Goal: Complete application form

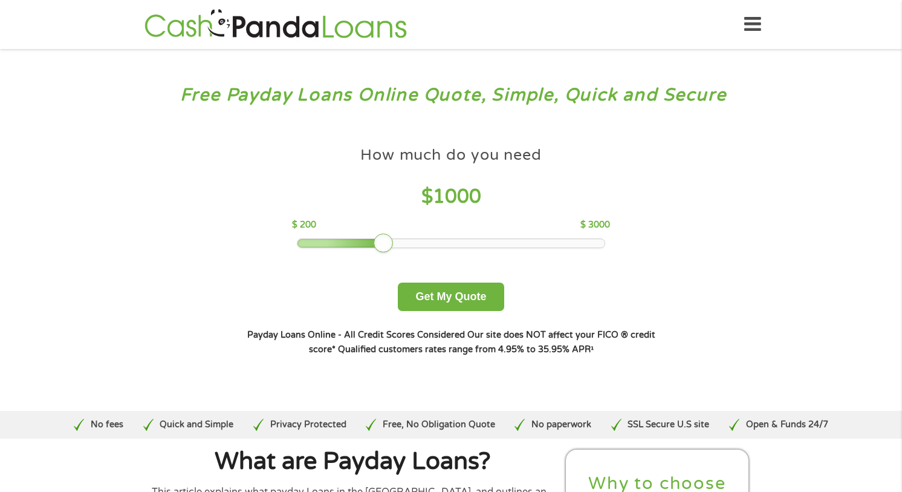
click at [343, 241] on div at bounding box center [342, 243] width 88 height 8
click at [351, 241] on div at bounding box center [452, 243] width 308 height 8
click at [428, 296] on button "Get My Quote" at bounding box center [451, 296] width 106 height 28
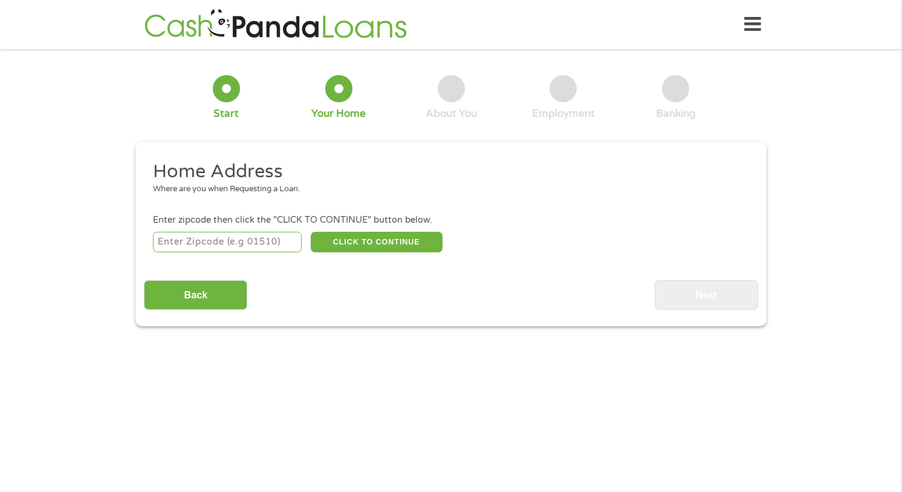
click at [259, 241] on input "number" at bounding box center [227, 242] width 149 height 21
type input "32348"
click at [351, 239] on button "CLICK TO CONTINUE" at bounding box center [377, 242] width 132 height 21
type input "32348"
type input "[PERSON_NAME]"
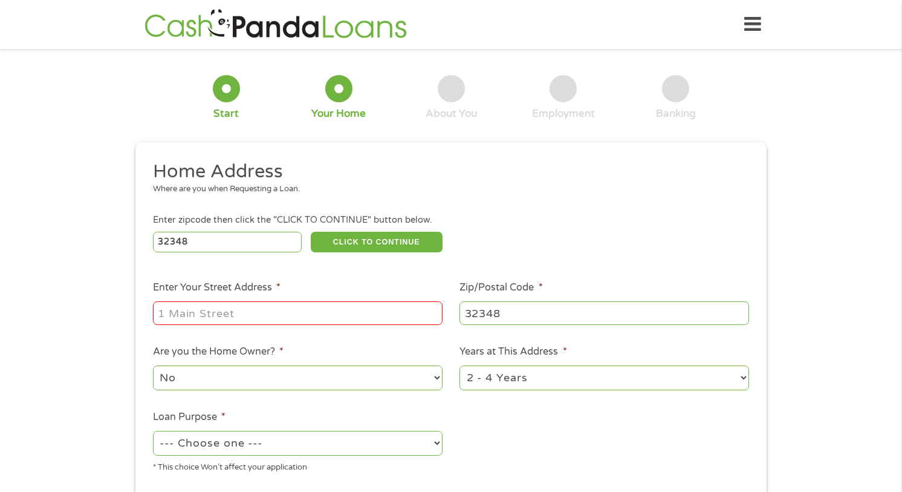
click at [281, 311] on input "Enter Your Street Address *" at bounding box center [298, 312] width 290 height 23
type input "[STREET_ADDRESS][PERSON_NAME]"
click at [741, 380] on select "1 Year or less 1 - 2 Years 2 - 4 Years Over 4 Years" at bounding box center [605, 377] width 290 height 25
select select "60months"
click at [460, 365] on select "1 Year or less 1 - 2 Years 2 - 4 Years Over 4 Years" at bounding box center [605, 377] width 290 height 25
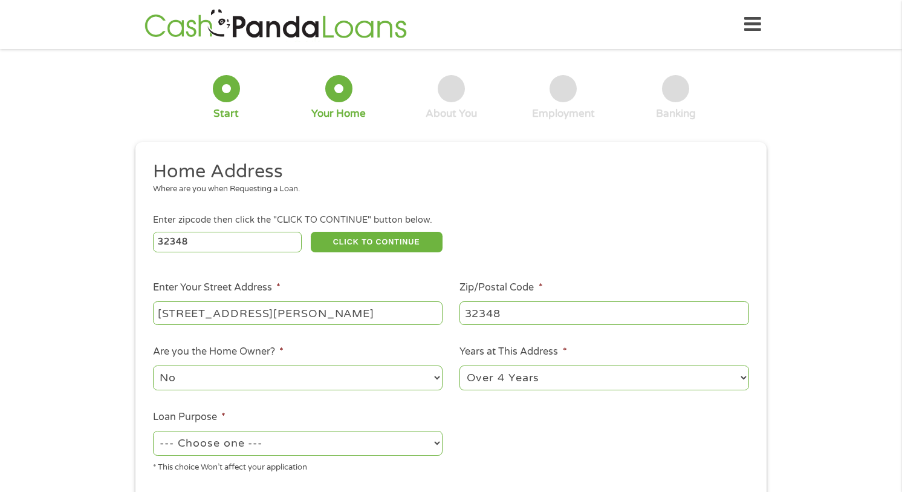
click at [437, 446] on select "--- Choose one --- Pay Bills Debt Consolidation Home Improvement Major Purchase…" at bounding box center [298, 443] width 290 height 25
click at [153, 431] on select "--- Choose one --- Pay Bills Debt Consolidation Home Improvement Major Purchase…" at bounding box center [298, 443] width 290 height 25
select select "paybills"
click at [485, 434] on ul "Home Address Where are you when Requesting a Loan. Enter zipcode then click the…" at bounding box center [451, 321] width 614 height 323
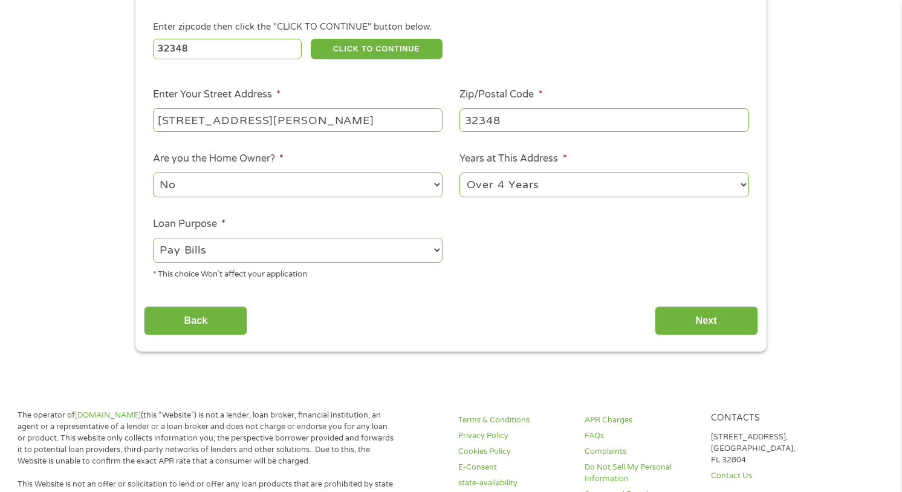
scroll to position [194, 0]
click at [710, 310] on input "Next" at bounding box center [706, 320] width 103 height 30
click at [710, 322] on input "Next" at bounding box center [706, 320] width 103 height 30
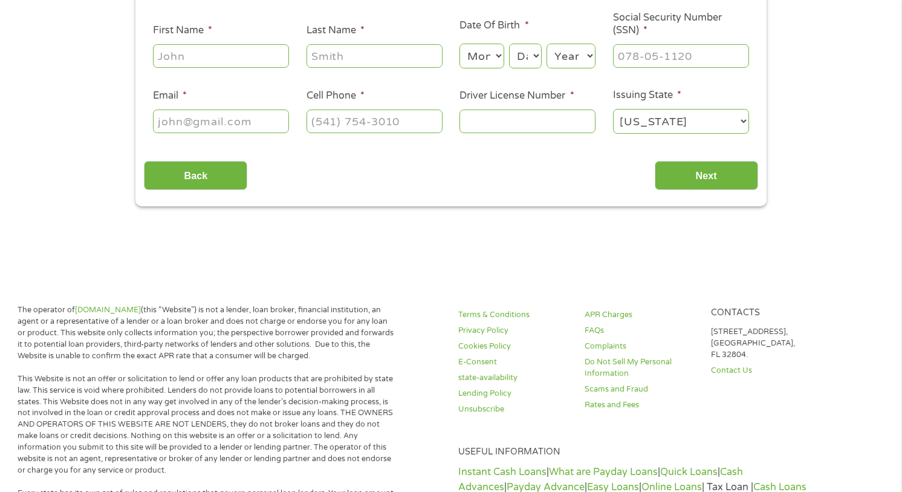
click at [710, 322] on div "Contacts [STREET_ADDRESS]. Contact Us" at bounding box center [767, 363] width 126 height 119
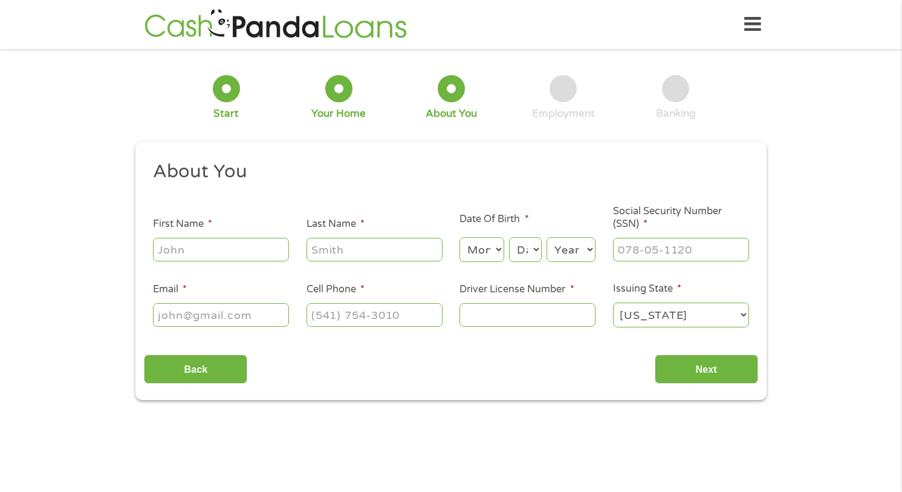
click at [236, 253] on input "First Name *" at bounding box center [221, 249] width 136 height 23
type input "[PERSON_NAME]"
click at [327, 241] on input "Last Name *" at bounding box center [375, 249] width 136 height 23
type input "[PERSON_NAME]"
click at [495, 252] on select "Month 1 2 3 4 5 6 7 8 9 10 11 12" at bounding box center [482, 249] width 44 height 25
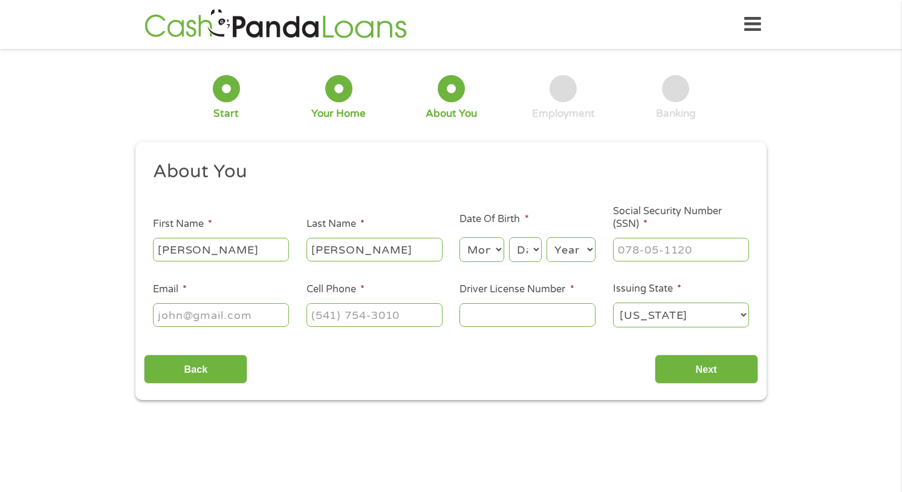
select select "7"
click at [460, 237] on select "Month 1 2 3 4 5 6 7 8 9 10 11 12" at bounding box center [482, 249] width 44 height 25
click at [538, 254] on select "Day 1 2 3 4 5 6 7 8 9 10 11 12 13 14 15 16 17 18 19 20 21 22 23 24 25 26 27 28 …" at bounding box center [525, 249] width 33 height 25
select select "16"
click at [509, 237] on select "Day 1 2 3 4 5 6 7 8 9 10 11 12 13 14 15 16 17 18 19 20 21 22 23 24 25 26 27 28 …" at bounding box center [525, 249] width 33 height 25
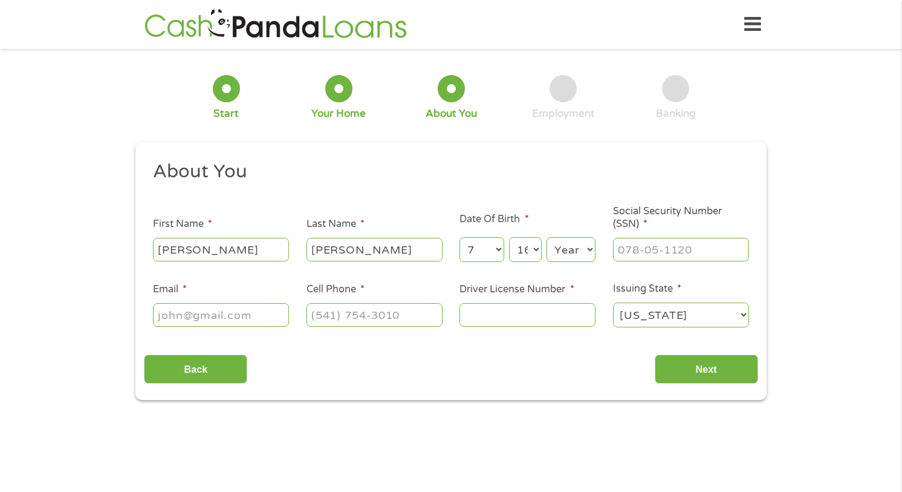
click at [579, 252] on select "Year [DATE] 2006 2005 2004 2003 2002 2001 2000 1999 1998 1997 1996 1995 1994 19…" at bounding box center [571, 249] width 49 height 25
select select "1986"
click at [547, 237] on select "Year [DATE] 2006 2005 2004 2003 2002 2001 2000 1999 1998 1997 1996 1995 1994 19…" at bounding box center [571, 249] width 49 height 25
click at [639, 244] on input "___-__-____" at bounding box center [681, 249] width 136 height 23
type input "594-36-8861"
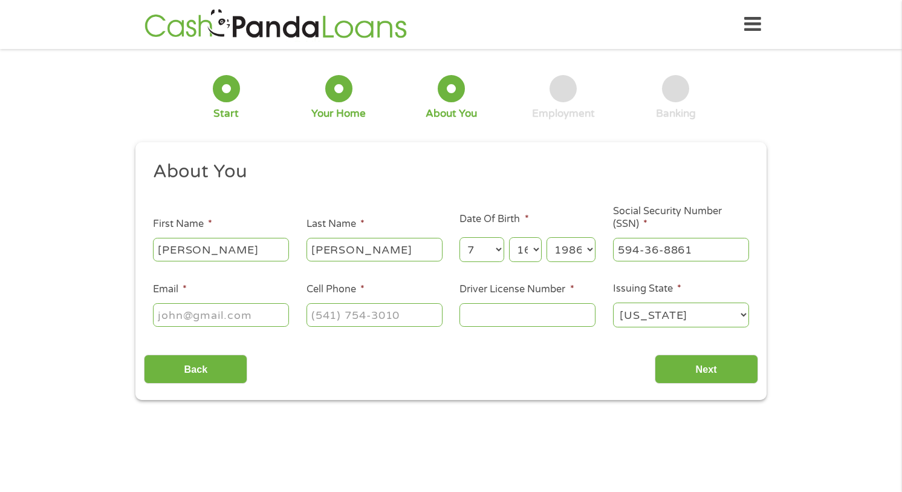
click at [207, 314] on input "Email *" at bounding box center [221, 314] width 136 height 23
type input "[EMAIL_ADDRESS][DOMAIN_NAME]"
click at [341, 308] on input "(___) ___-____" at bounding box center [375, 314] width 136 height 23
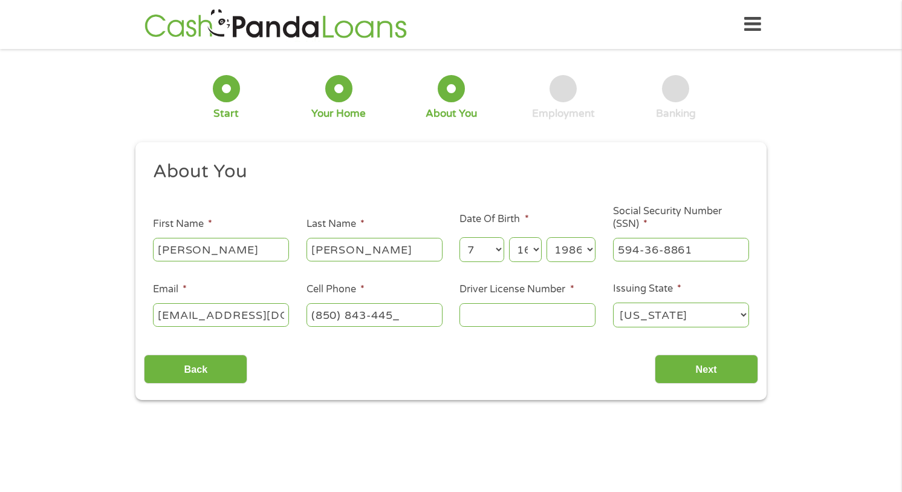
type input "[PHONE_NUMBER]"
click at [475, 309] on input "Driver License Number *" at bounding box center [528, 314] width 136 height 23
type input "h400772852560"
click at [681, 368] on input "Next" at bounding box center [706, 369] width 103 height 30
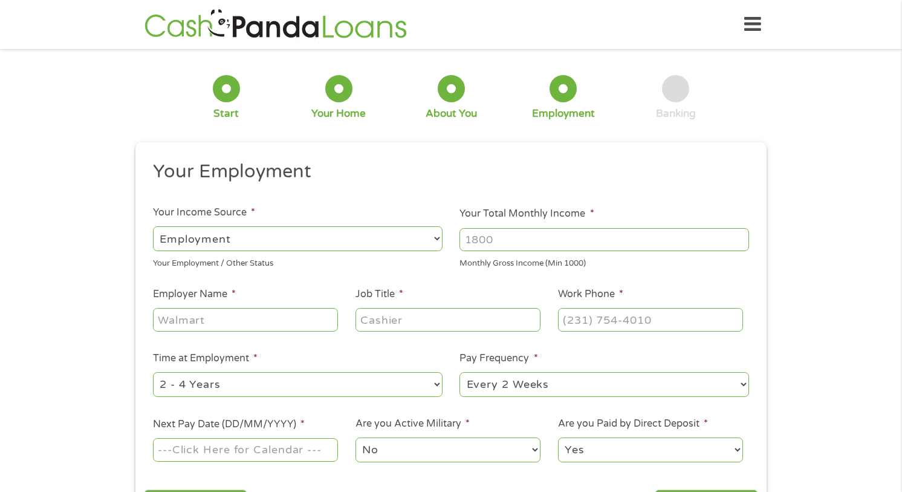
scroll to position [5, 5]
click at [569, 239] on input "Your Total Monthly Income *" at bounding box center [605, 239] width 290 height 23
type input "3"
type input "43.00"
click at [228, 318] on input "Employer Name *" at bounding box center [245, 319] width 185 height 23
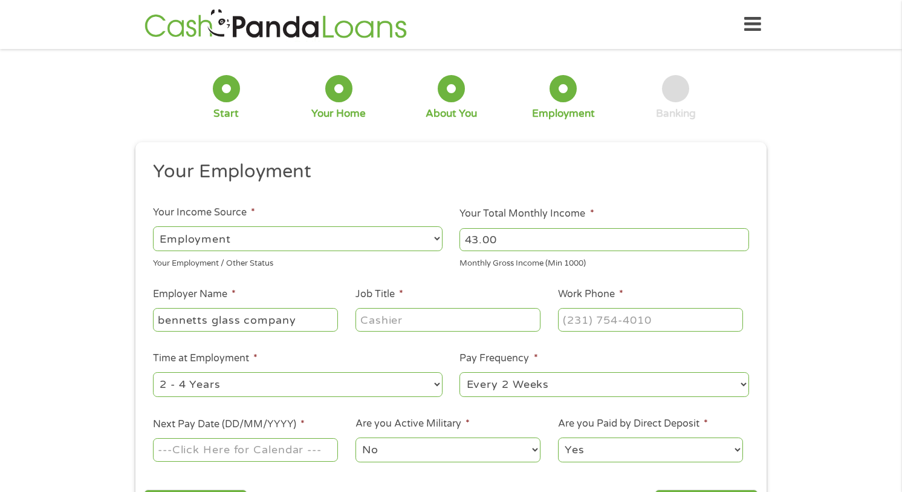
type input "bennetts glass company"
click at [373, 324] on input "Job Title *" at bounding box center [448, 319] width 185 height 23
type input "glass worker"
click at [602, 324] on input "Work Phone *" at bounding box center [650, 319] width 185 height 23
type input "[PHONE_NUMBER]"
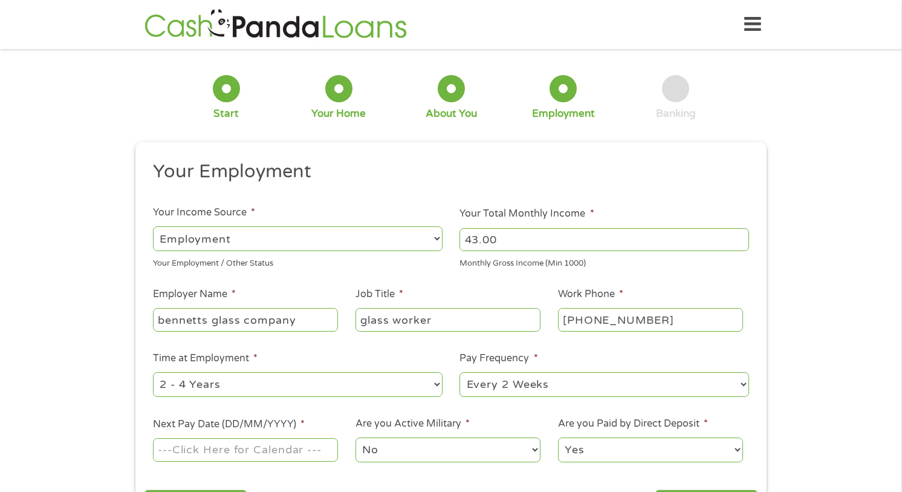
click at [362, 363] on li "Time at Employment * --- Choose one --- 1 Year or less 1 - 2 Years 2 - 4 Years …" at bounding box center [297, 375] width 307 height 48
click at [357, 381] on select "--- Choose one --- 1 Year or less 1 - 2 Years 2 - 4 Years Over 4 Years" at bounding box center [298, 384] width 290 height 25
select select "12months"
click at [153, 372] on select "--- Choose one --- 1 Year or less 1 - 2 Years 2 - 4 Years Over 4 Years" at bounding box center [298, 384] width 290 height 25
click at [549, 377] on select "--- Choose one --- Every 2 Weeks Every Week Monthly Semi-Monthly" at bounding box center [605, 384] width 290 height 25
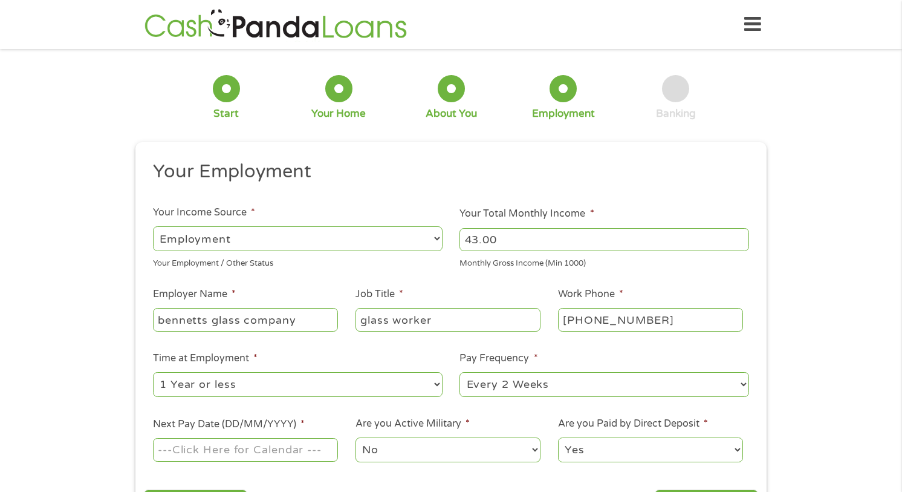
select select "weekly"
click at [460, 372] on select "--- Choose one --- Every 2 Weeks Every Week Monthly Semi-Monthly" at bounding box center [605, 384] width 290 height 25
click at [287, 458] on input "Next Pay Date (DD/MM/YYYY) *" at bounding box center [245, 449] width 185 height 23
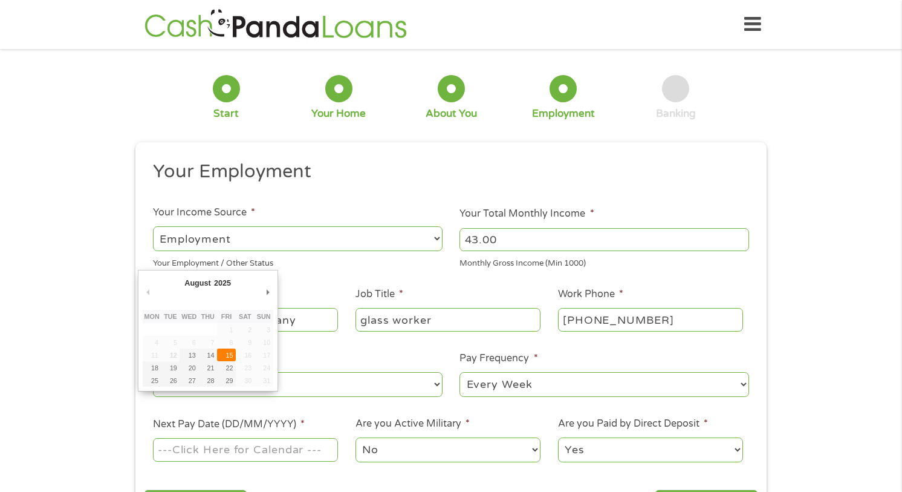
type input "[DATE]"
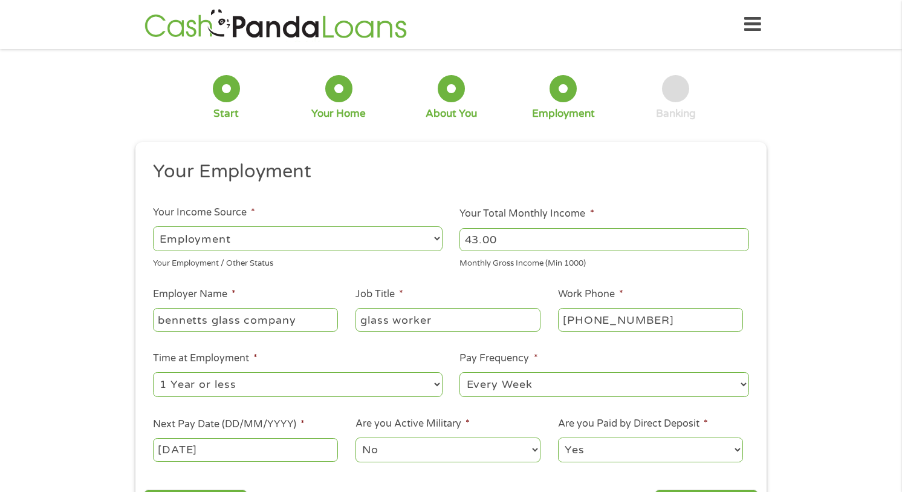
click at [611, 446] on select "Yes No" at bounding box center [650, 449] width 185 height 25
drag, startPoint x: 611, startPoint y: 446, endPoint x: 702, endPoint y: 461, distance: 91.5
click at [611, 446] on select "Yes No" at bounding box center [650, 449] width 185 height 25
select select "1"
click at [881, 305] on div "1 Start 2 Your Home 3 About You 4 Employment 5 Banking 6 This field is hidden w…" at bounding box center [451, 295] width 902 height 477
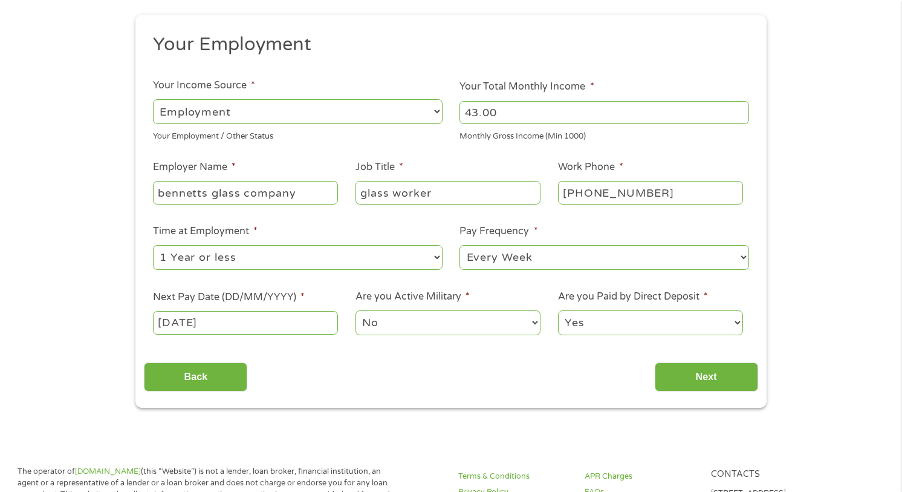
scroll to position [145, 0]
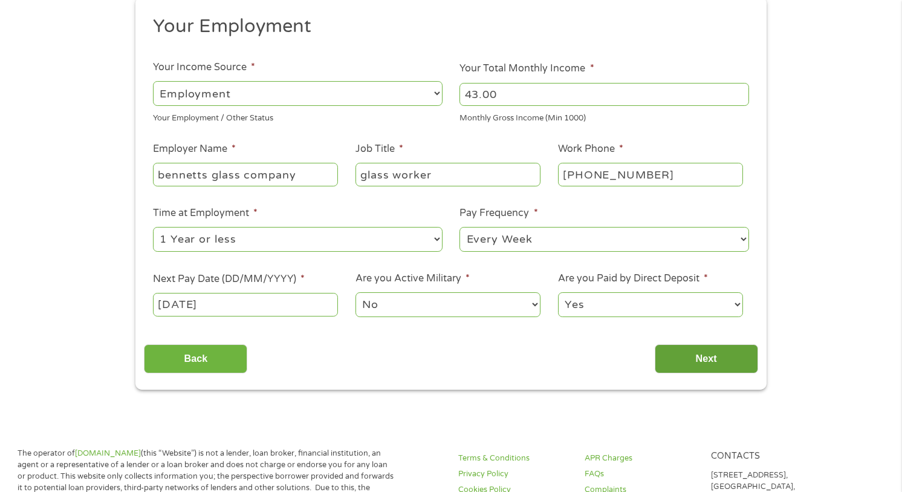
click at [726, 358] on input "Next" at bounding box center [706, 359] width 103 height 30
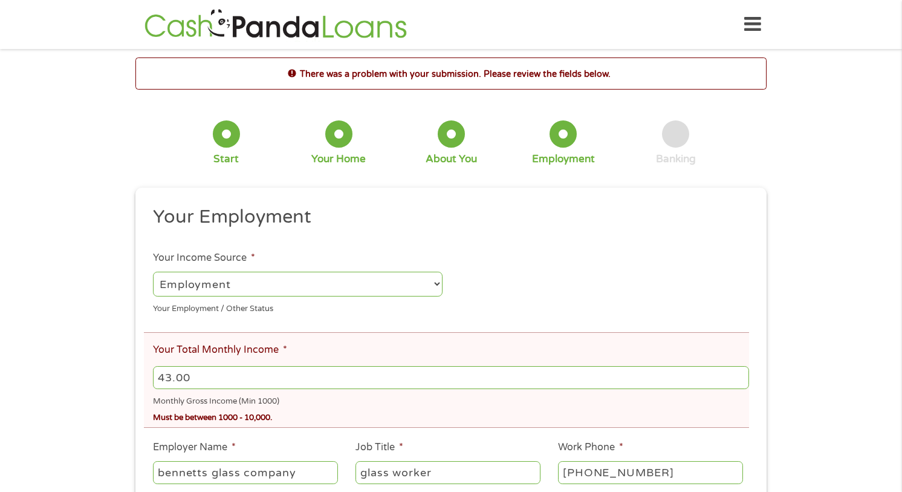
scroll to position [5, 5]
click at [190, 373] on input "43.00" at bounding box center [451, 377] width 596 height 23
click at [59, 388] on div "There was a problem with your submission. Please review the fields below. 1 Sta…" at bounding box center [451, 372] width 902 height 630
click at [207, 379] on input "43.000" at bounding box center [451, 377] width 596 height 23
type input "4300"
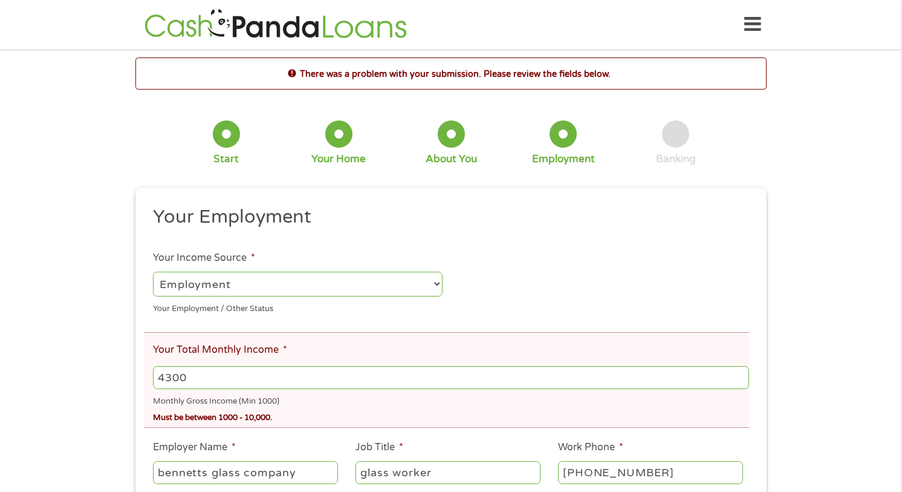
click at [802, 362] on div "There was a problem with your submission. Please review the fields below. 1 Sta…" at bounding box center [451, 372] width 902 height 630
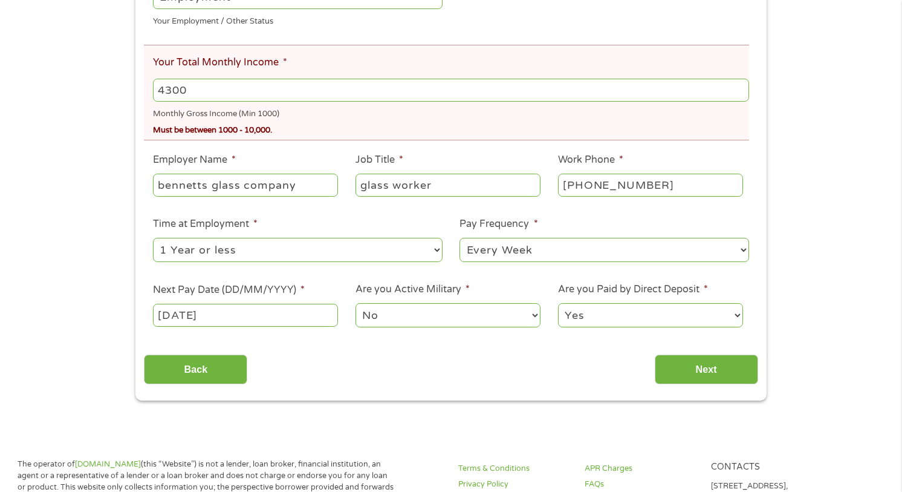
scroll to position [290, 0]
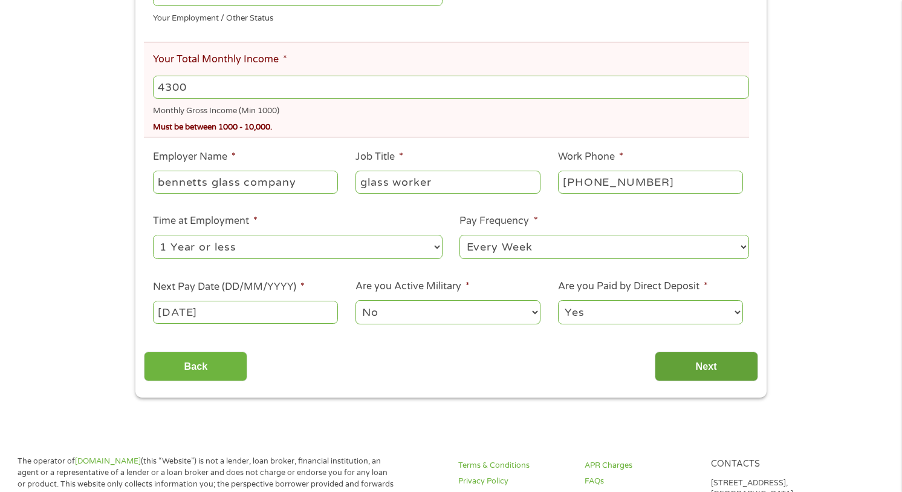
click at [691, 368] on input "Next" at bounding box center [706, 366] width 103 height 30
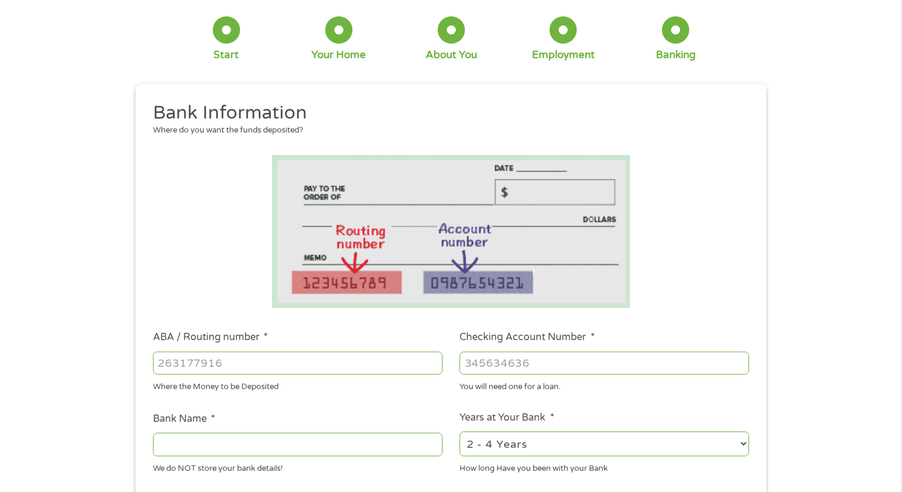
scroll to position [0, 0]
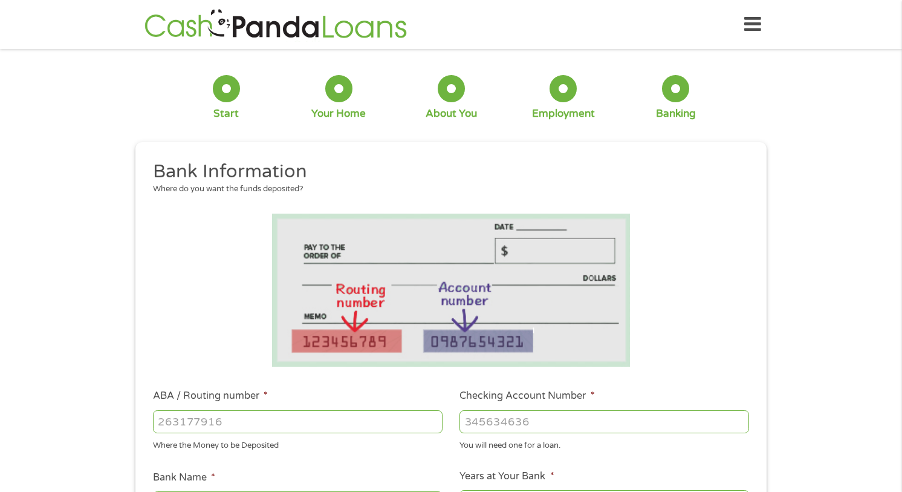
click at [365, 419] on input "ABA / Routing number *" at bounding box center [298, 421] width 290 height 23
type input "031101279"
type input "THE BANCORP BANK"
type input "031101279"
click at [526, 432] on input "Checking Account Number *" at bounding box center [605, 421] width 290 height 23
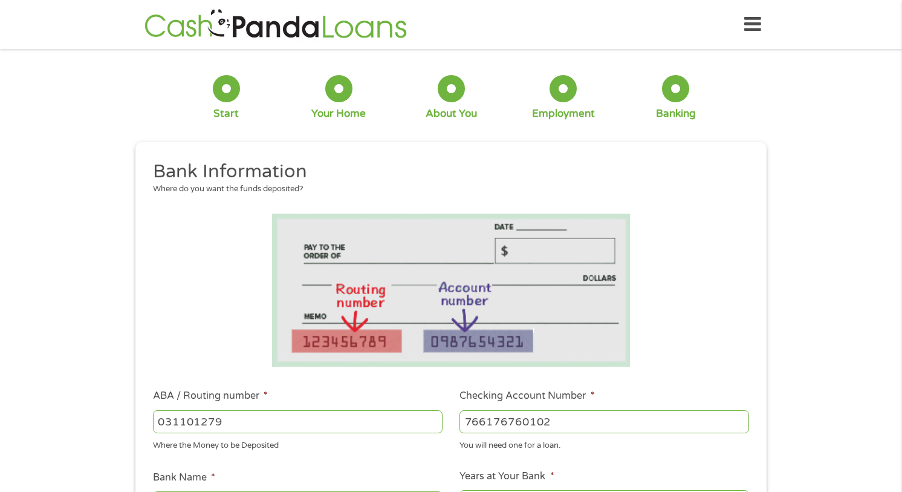
type input "766176760102"
click at [849, 344] on div "1 Start 2 Your Home 3 About You 4 Employment 5 Banking 6 This field is hidden w…" at bounding box center [451, 440] width 902 height 767
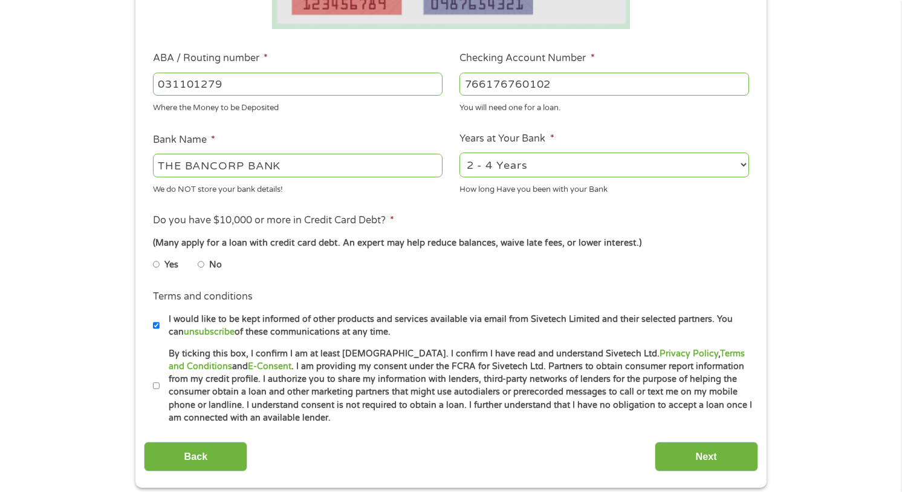
scroll to position [339, 0]
click at [200, 263] on input "No" at bounding box center [201, 262] width 7 height 19
radio input "true"
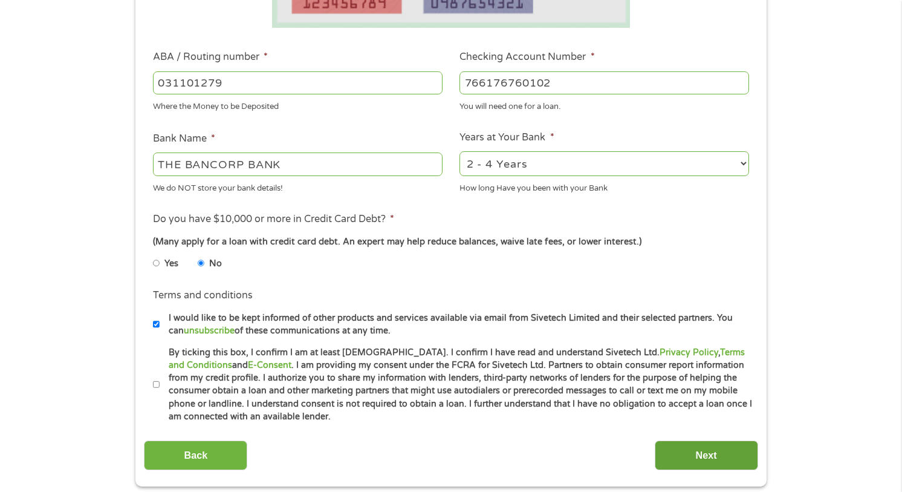
click at [694, 442] on input "Next" at bounding box center [706, 455] width 103 height 30
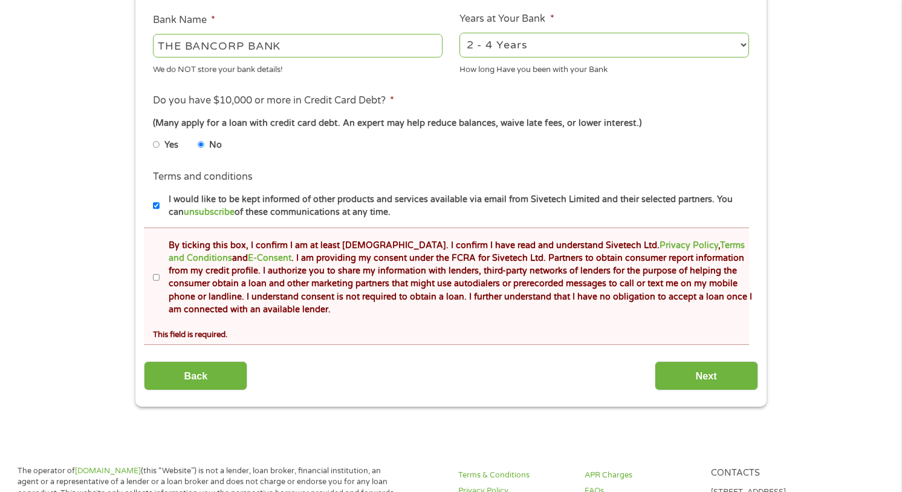
scroll to position [508, 0]
